Goal: Task Accomplishment & Management: Manage account settings

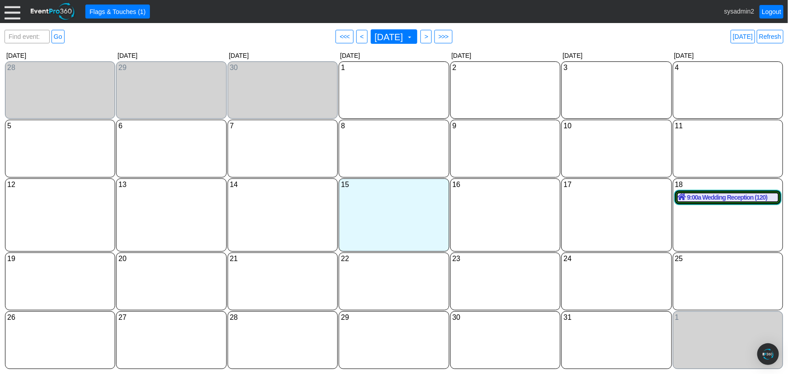
drag, startPoint x: 15, startPoint y: 12, endPoint x: 23, endPoint y: 35, distance: 23.8
click at [15, 12] on div at bounding box center [13, 12] width 16 height 16
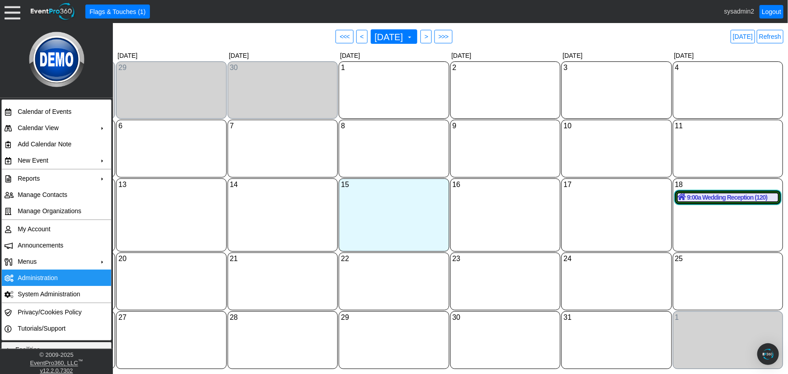
click at [41, 279] on td "Administration" at bounding box center [54, 277] width 81 height 16
click at [404, 38] on span "October 2025" at bounding box center [389, 37] width 32 height 9
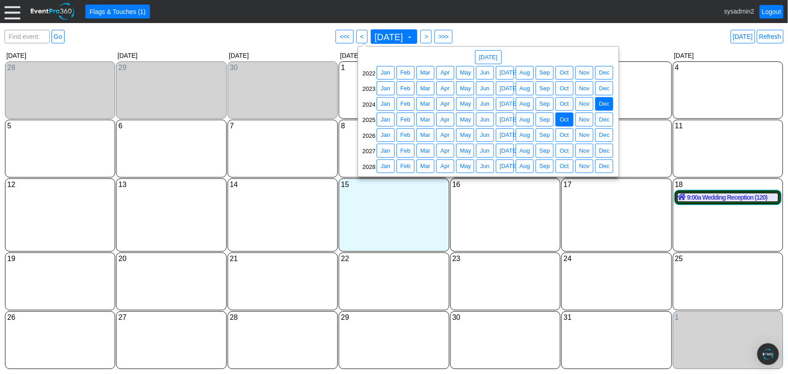
click at [596, 104] on span "● Dec" at bounding box center [604, 104] width 18 height 14
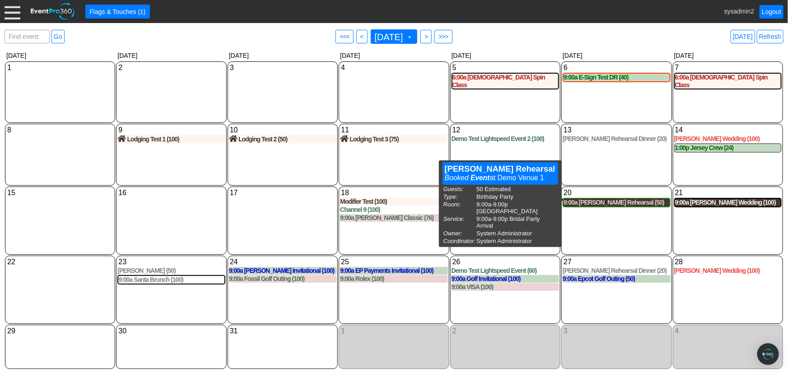
click at [621, 199] on div "9:00a Smith Rehearsal (50)" at bounding box center [616, 203] width 106 height 8
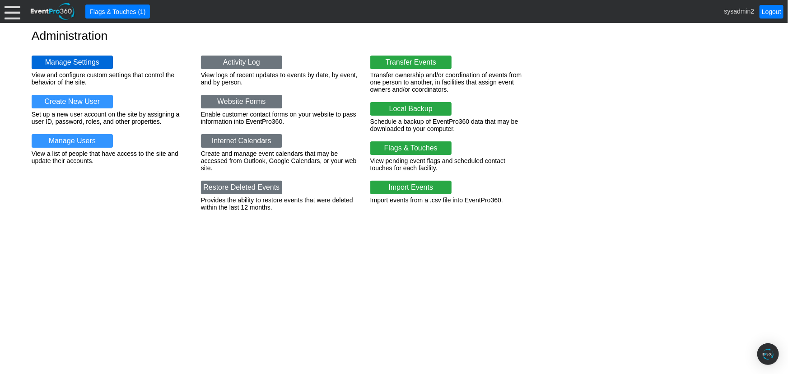
click at [59, 62] on link "Manage Settings" at bounding box center [72, 63] width 81 height 14
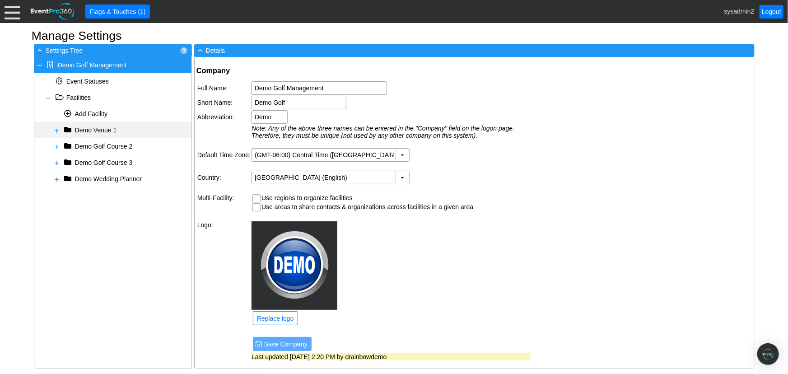
click at [57, 129] on span at bounding box center [56, 130] width 7 height 7
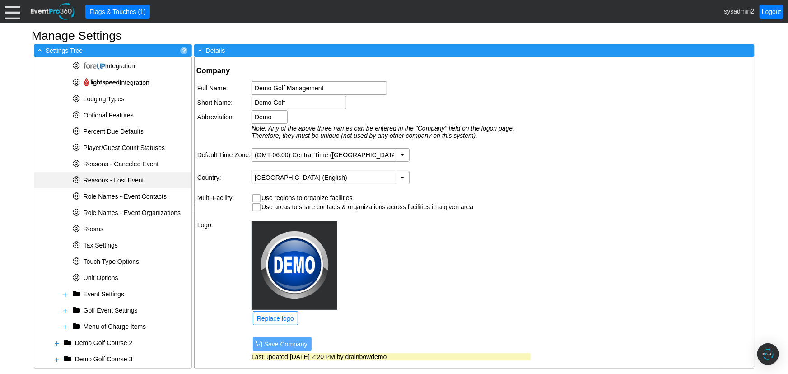
scroll to position [310, 0]
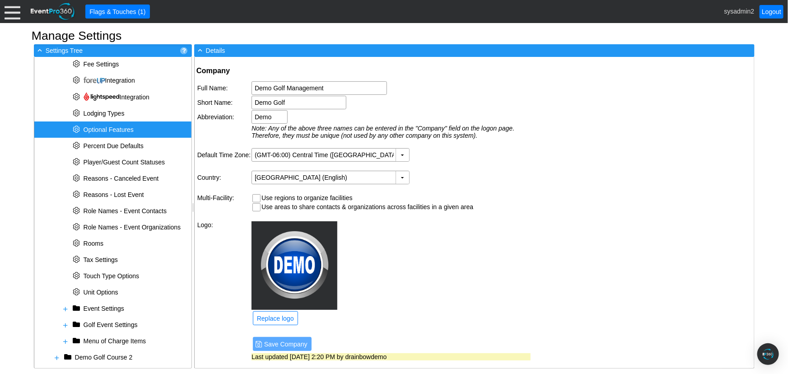
click at [99, 129] on span "Optional Features" at bounding box center [109, 129] width 50 height 7
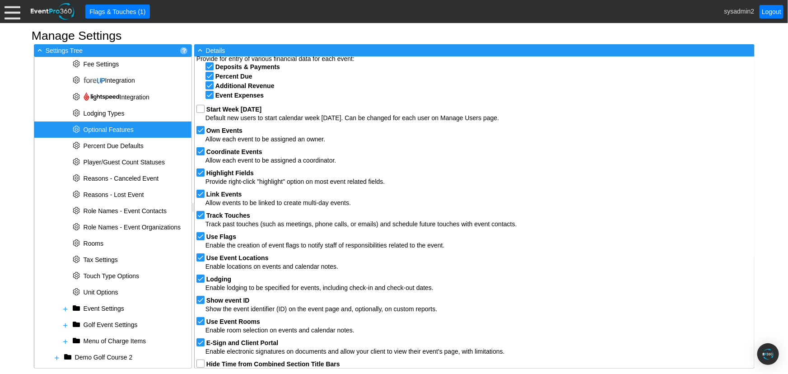
scroll to position [68, 0]
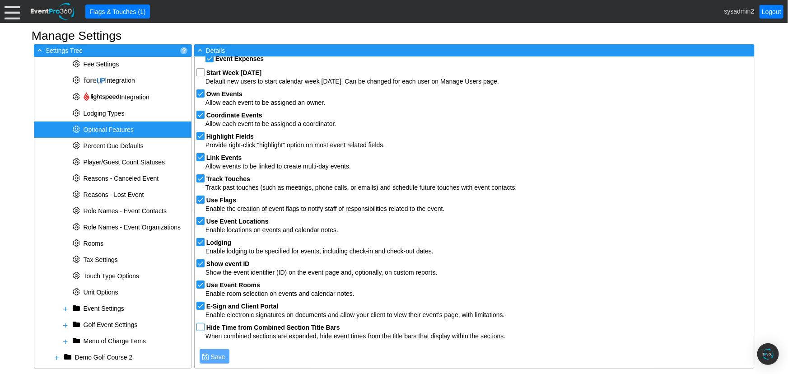
click at [201, 326] on input "checkbox" at bounding box center [201, 327] width 9 height 9
checkbox input "true"
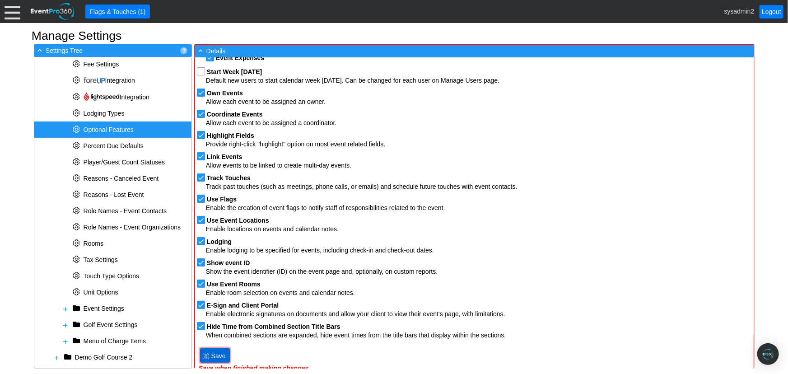
click at [211, 356] on span "Save" at bounding box center [218, 355] width 18 height 9
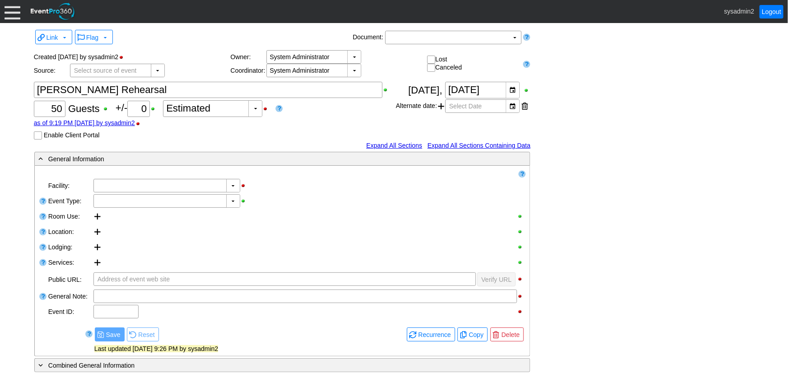
type input "Demo Venue 1"
type input "Birthday Party"
type input "1045172"
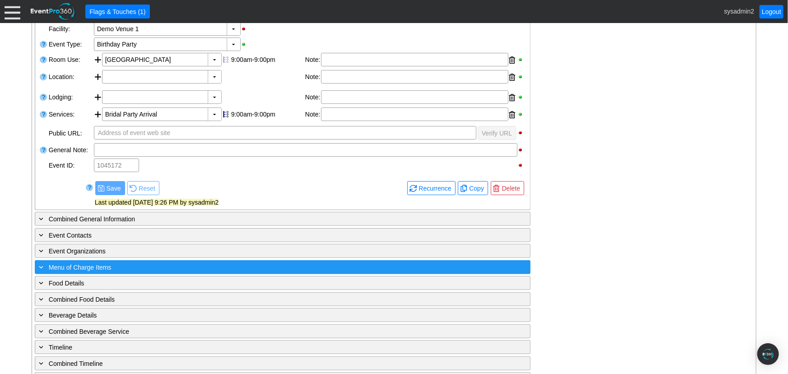
scroll to position [190, 0]
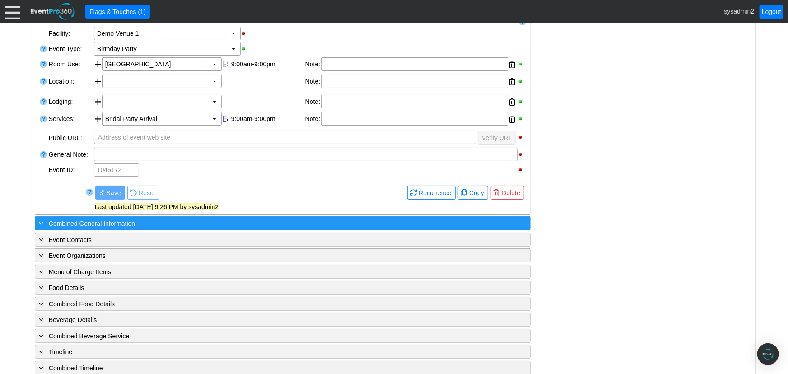
click at [118, 220] on span "Combined General Information" at bounding box center [92, 223] width 86 height 7
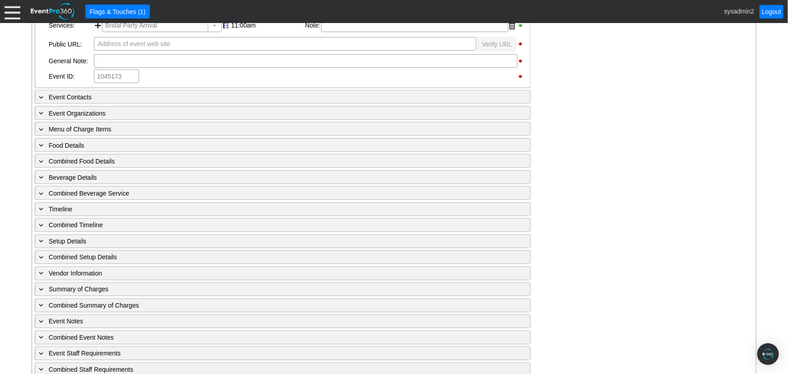
scroll to position [683, 0]
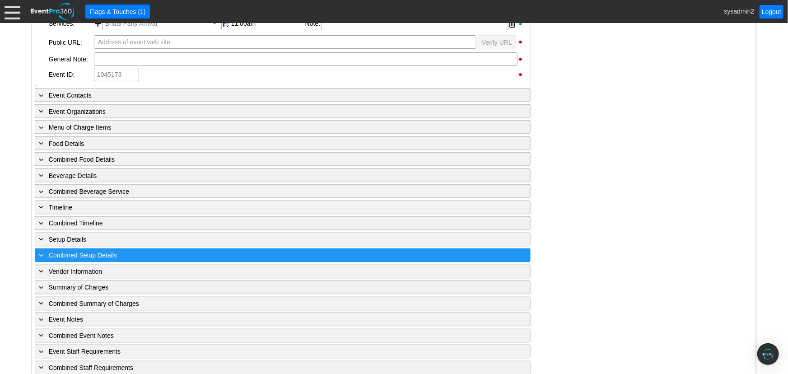
click at [85, 252] on span "Combined Setup Details" at bounding box center [83, 255] width 68 height 7
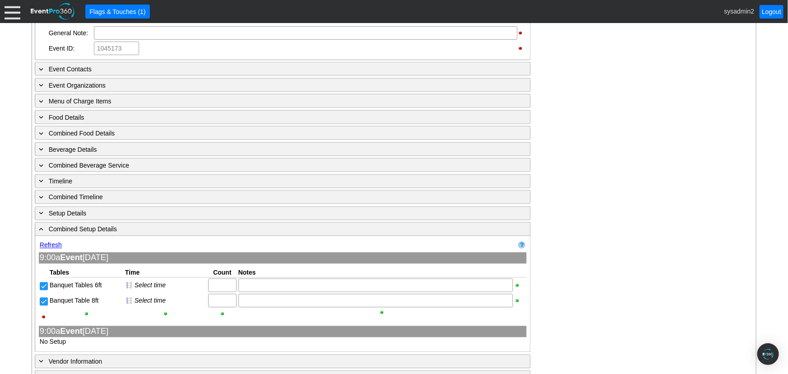
scroll to position [765, 0]
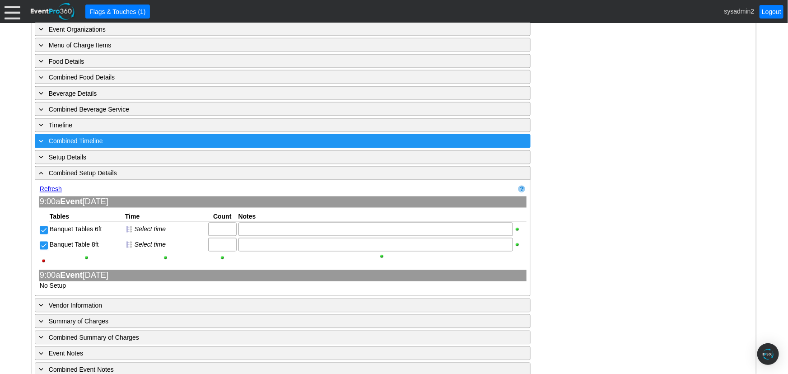
click at [74, 138] on span "Combined Timeline" at bounding box center [76, 141] width 54 height 7
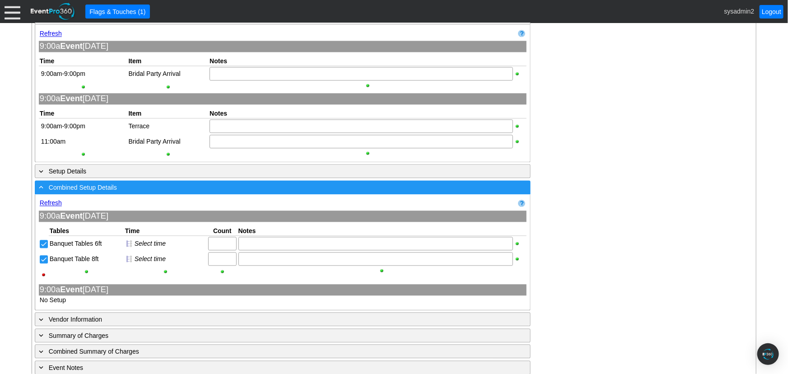
scroll to position [683, 0]
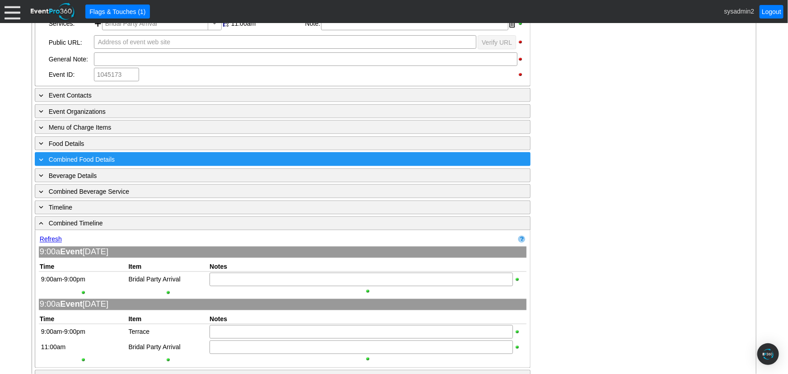
click at [79, 156] on span "Combined Food Details" at bounding box center [82, 159] width 66 height 7
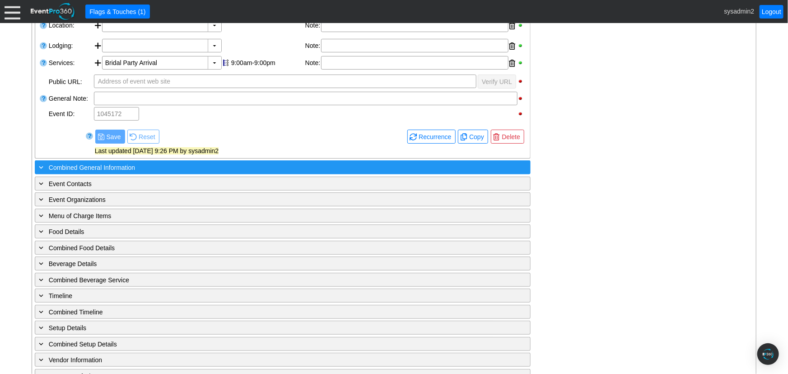
click at [98, 167] on span "Combined General Information" at bounding box center [92, 167] width 86 height 7
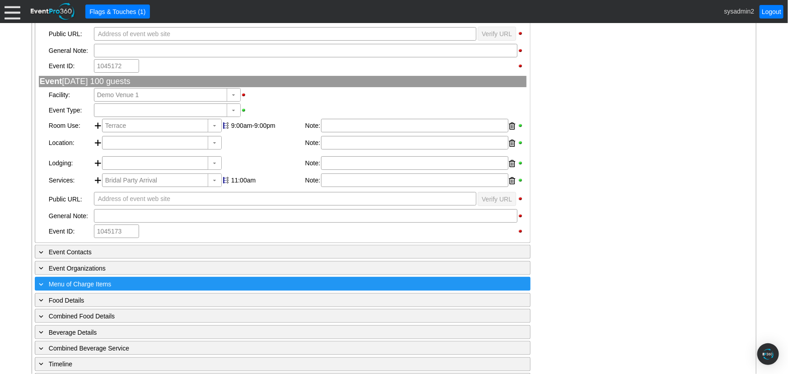
scroll to position [574, 0]
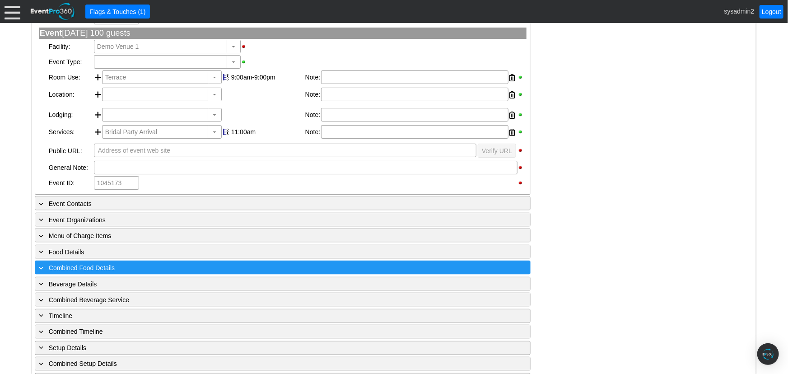
click at [92, 267] on span "Combined Food Details" at bounding box center [82, 267] width 66 height 7
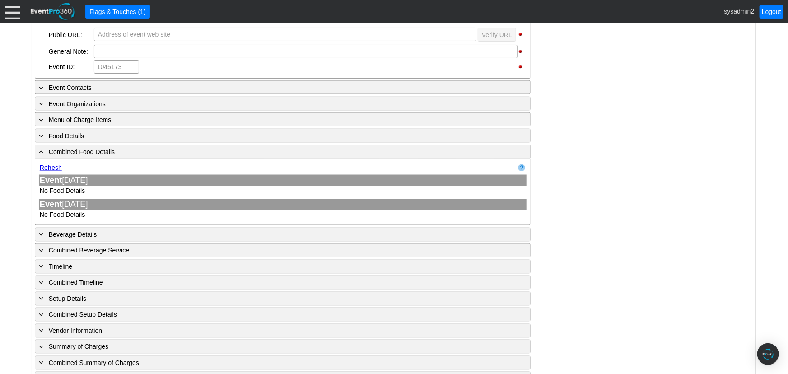
scroll to position [697, 0]
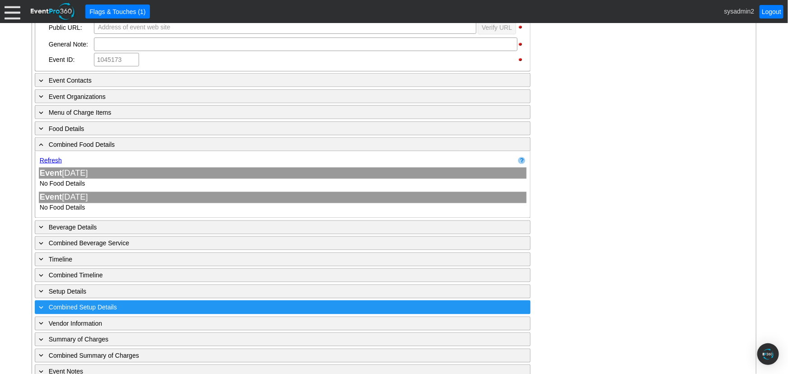
click at [84, 304] on span "Combined Setup Details" at bounding box center [83, 307] width 68 height 7
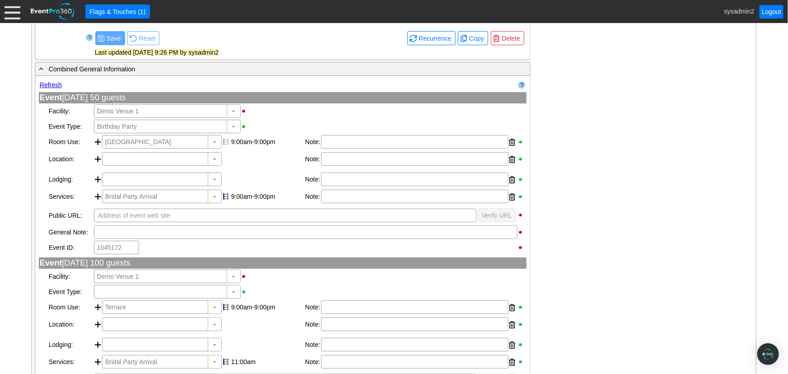
scroll to position [369, 0]
